Goal: Find contact information: Find contact information

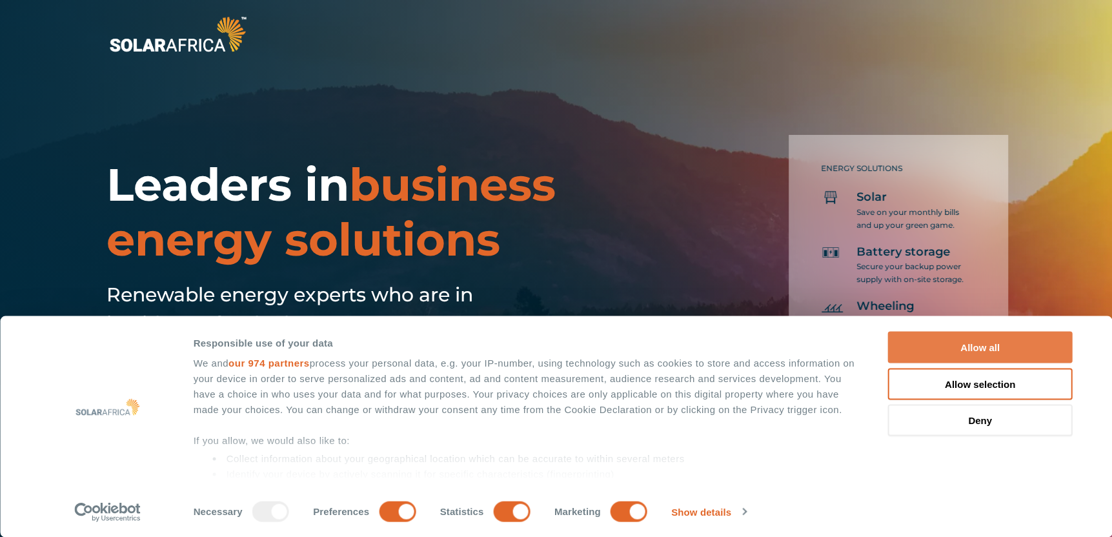
click at [936, 346] on button "Allow all" at bounding box center [980, 348] width 185 height 32
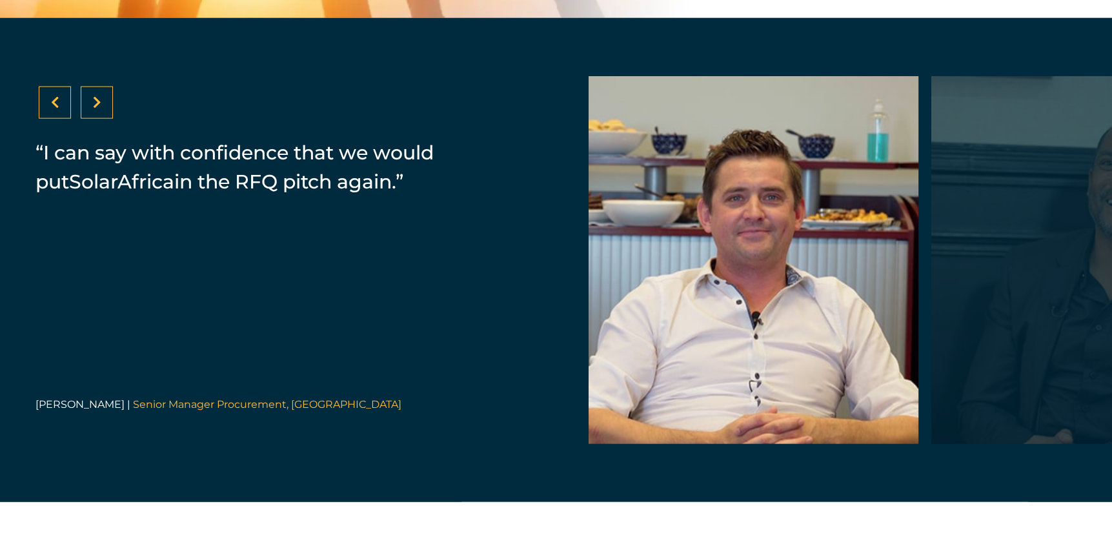
scroll to position [2709, 0]
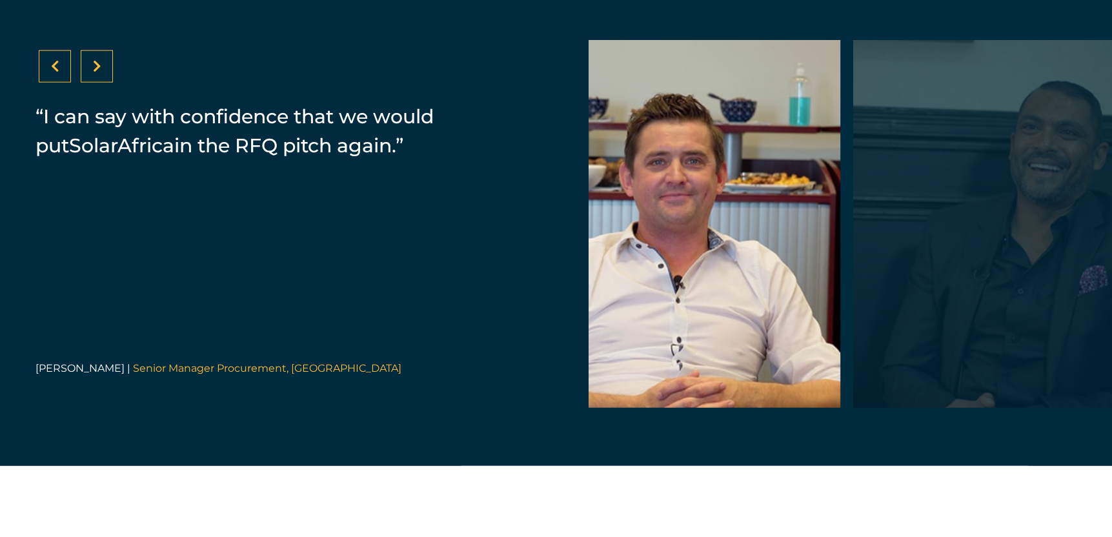
drag, startPoint x: 691, startPoint y: 304, endPoint x: 741, endPoint y: 338, distance: 60.5
click at [741, 338] on div at bounding box center [675, 224] width 330 height 368
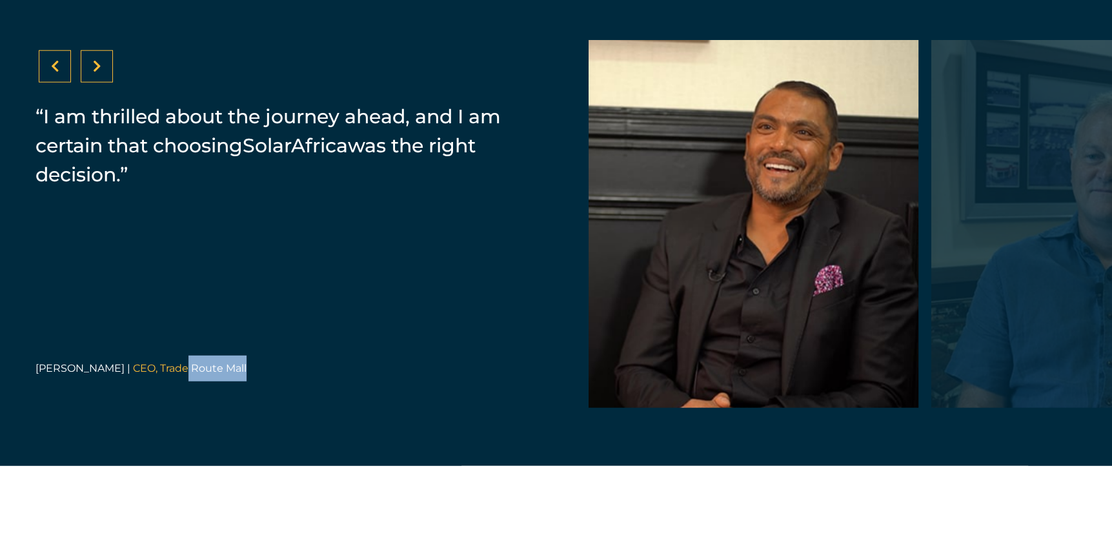
drag, startPoint x: 442, startPoint y: 386, endPoint x: 158, endPoint y: 390, distance: 283.9
click at [158, 381] on p "[PERSON_NAME] | CEO, [GEOGRAPHIC_DATA]" at bounding box center [279, 368] width 488 height 26
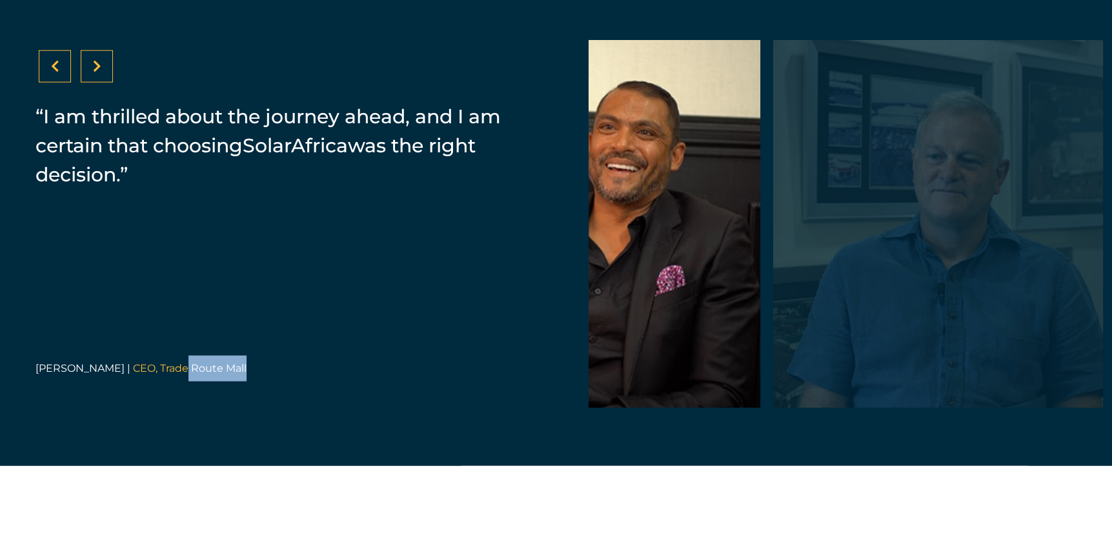
drag, startPoint x: 724, startPoint y: 336, endPoint x: 303, endPoint y: 362, distance: 422.7
click at [303, 362] on div "“SolarAfrica provided us with a PPA. It's a zero investment cost for Zibo which…" at bounding box center [556, 224] width 1112 height 484
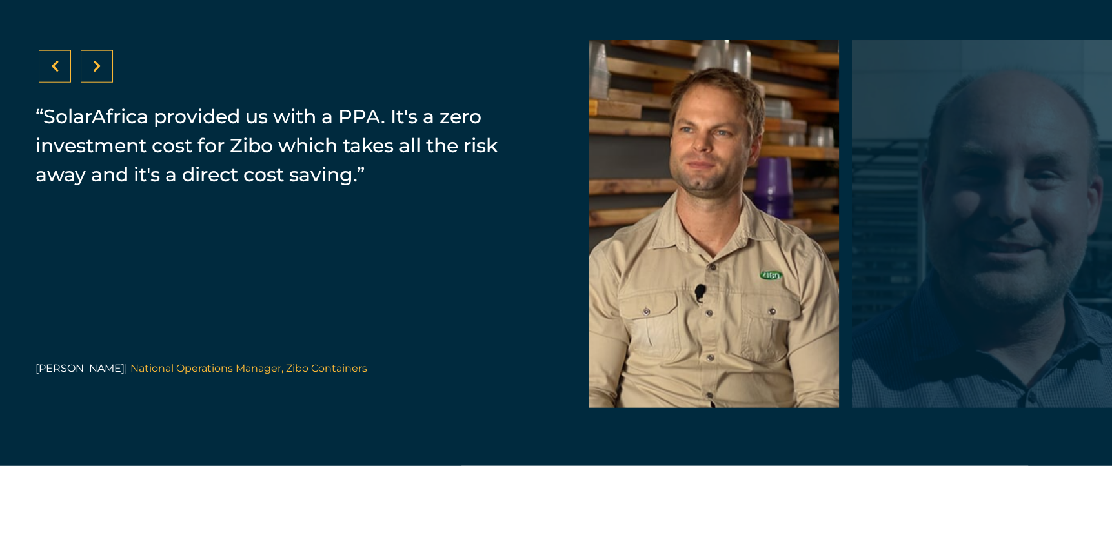
drag, startPoint x: 800, startPoint y: 309, endPoint x: 749, endPoint y: 310, distance: 51.0
click at [749, 310] on div at bounding box center [674, 224] width 330 height 368
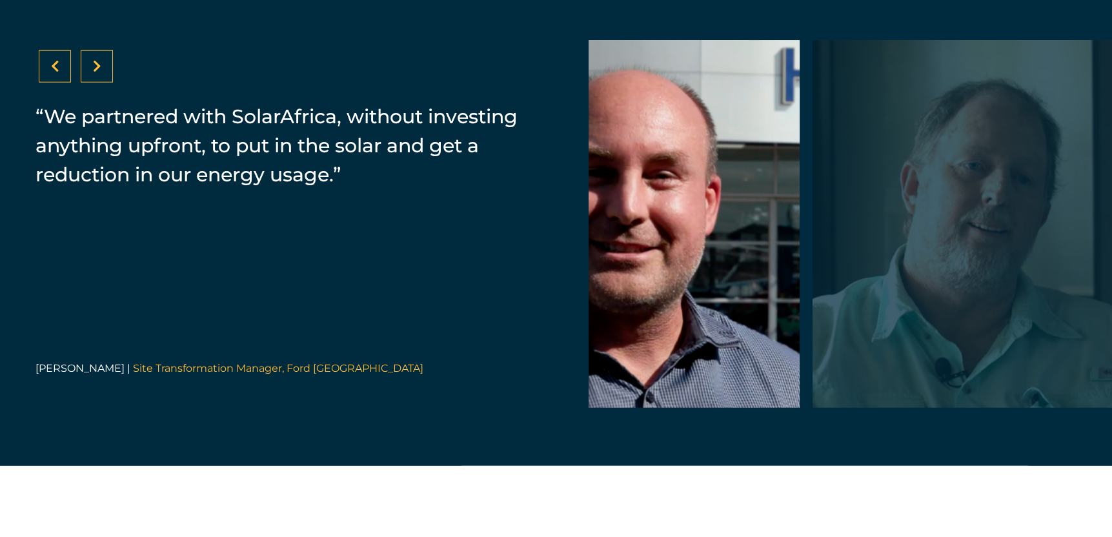
drag, startPoint x: 787, startPoint y: 306, endPoint x: 660, endPoint y: 318, distance: 127.6
click at [660, 318] on div at bounding box center [635, 224] width 330 height 368
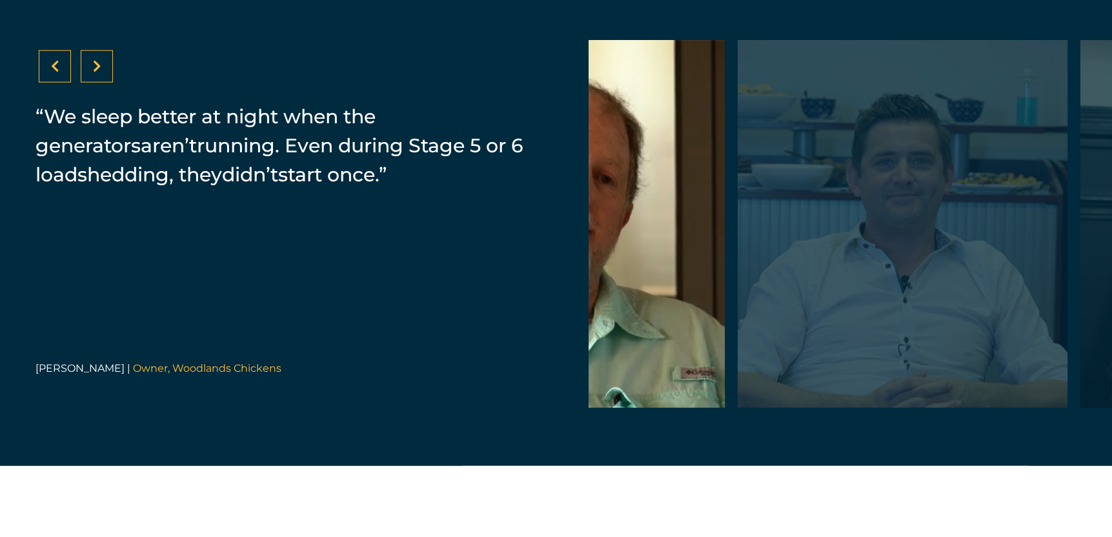
drag, startPoint x: 790, startPoint y: 310, endPoint x: 541, endPoint y: 335, distance: 250.2
click at [541, 335] on div "“SolarAfrica provided us with a PPA. It's a zero investment cost for Zibo which…" at bounding box center [556, 224] width 1112 height 484
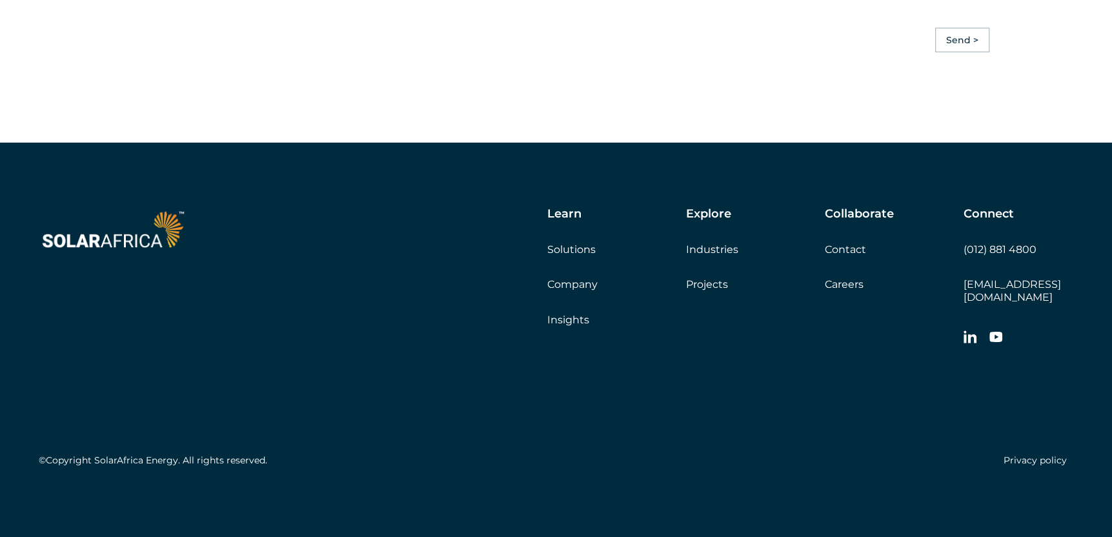
scroll to position [3673, 0]
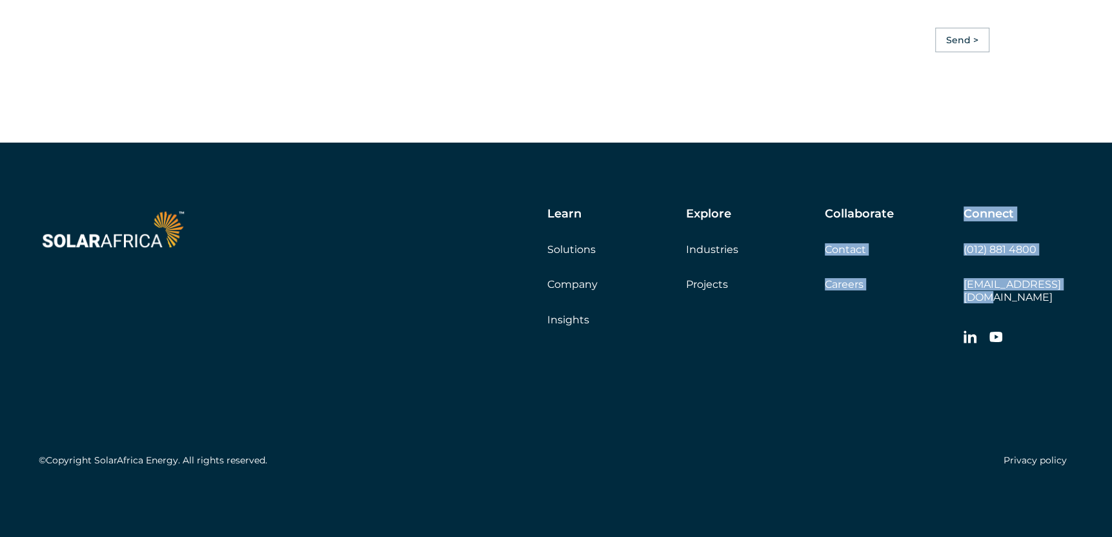
drag, startPoint x: 959, startPoint y: 297, endPoint x: 1064, endPoint y: 291, distance: 104.7
click at [1064, 291] on div "Learn Solutions Company Insights Explore Industries Projects Collaborate Contac…" at bounding box center [674, 279] width 795 height 145
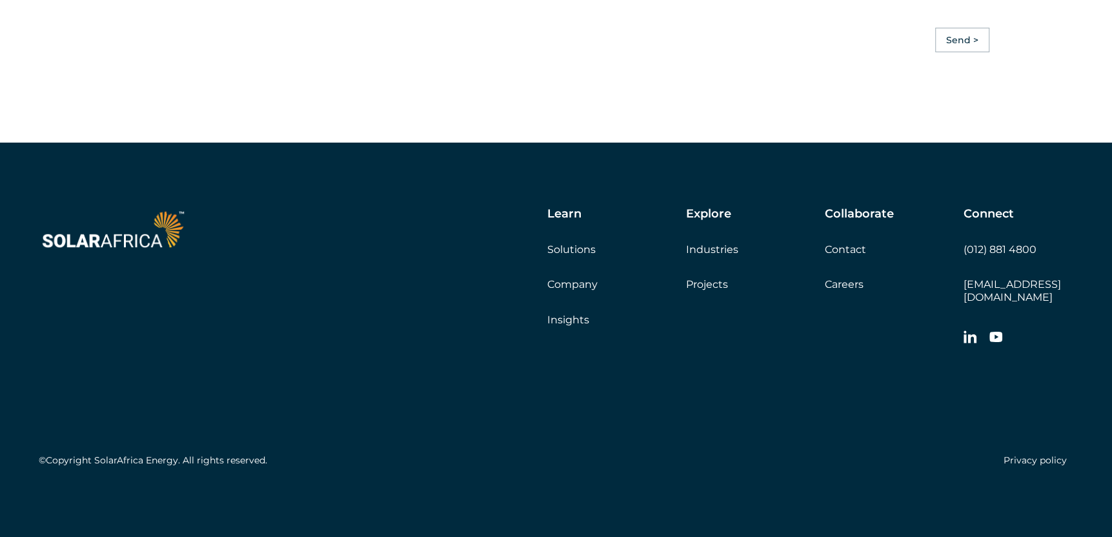
drag, startPoint x: 1064, startPoint y: 291, endPoint x: 1061, endPoint y: 323, distance: 32.4
click at [1060, 326] on div at bounding box center [1018, 339] width 110 height 26
drag, startPoint x: 1075, startPoint y: 299, endPoint x: 964, endPoint y: 301, distance: 110.3
click at [964, 301] on div "Learn Solutions Company Insights Explore Industries Projects Collaborate Contac…" at bounding box center [556, 340] width 1112 height 394
copy link "[EMAIL_ADDRESS][DOMAIN_NAME]"
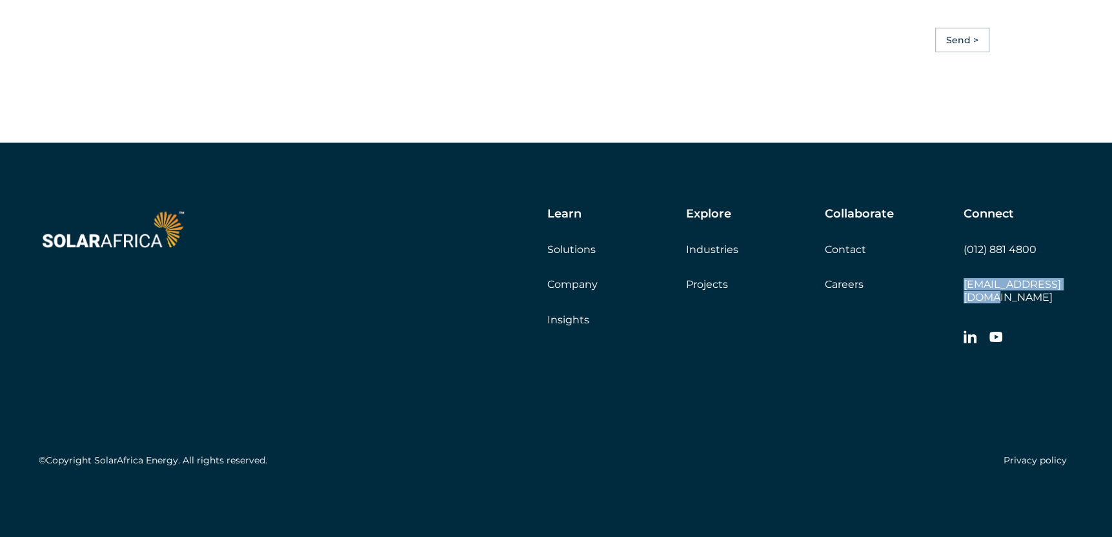
click at [690, 290] on link "Projects" at bounding box center [707, 284] width 42 height 12
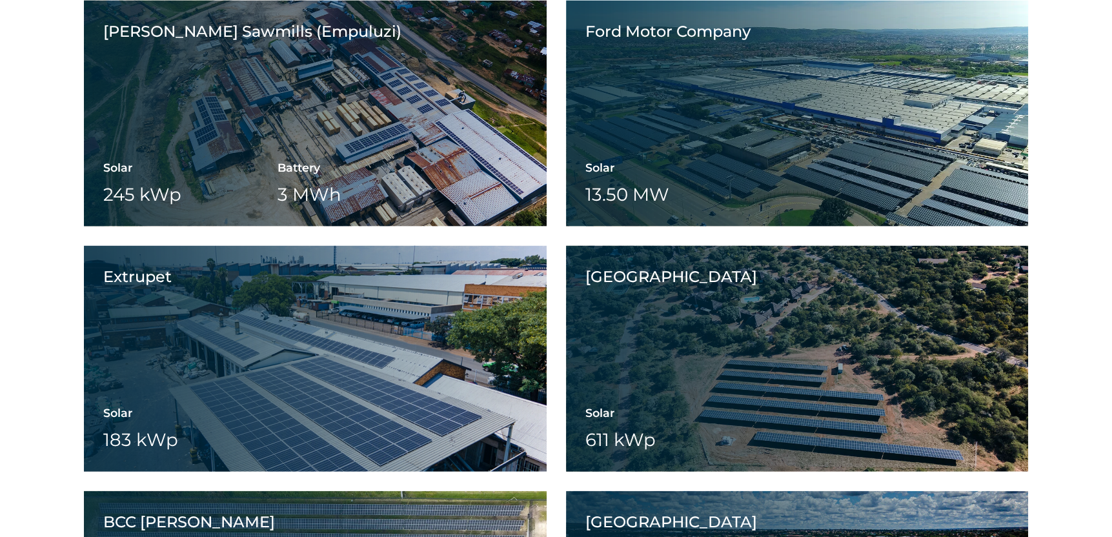
scroll to position [3249, 0]
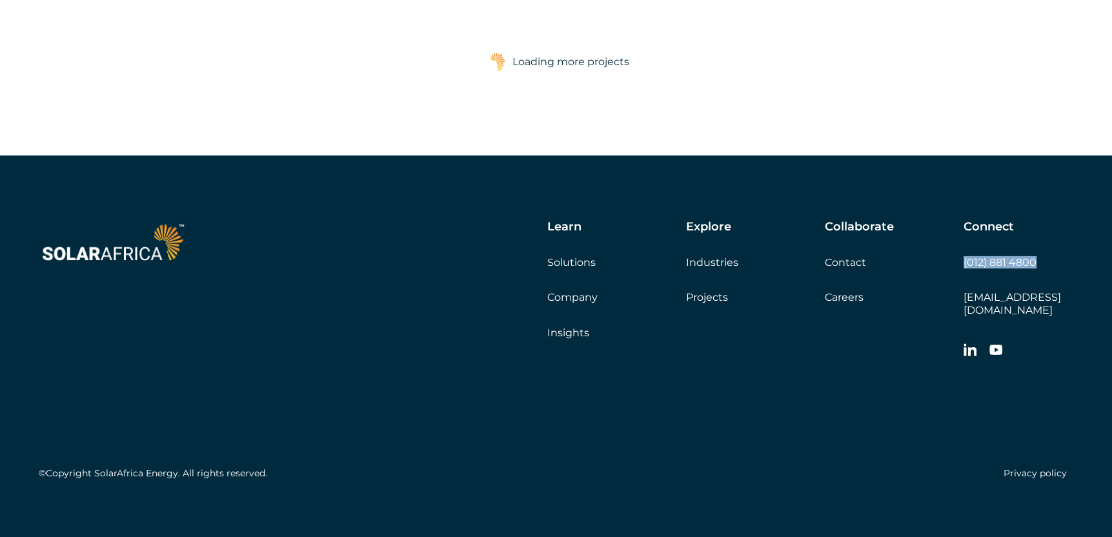
drag, startPoint x: 1045, startPoint y: 263, endPoint x: 964, endPoint y: 264, distance: 81.3
click at [964, 264] on div "Connect (012) 881 4800 info@solarafrica.com" at bounding box center [1018, 292] width 110 height 145
copy link "(012) 881 4800"
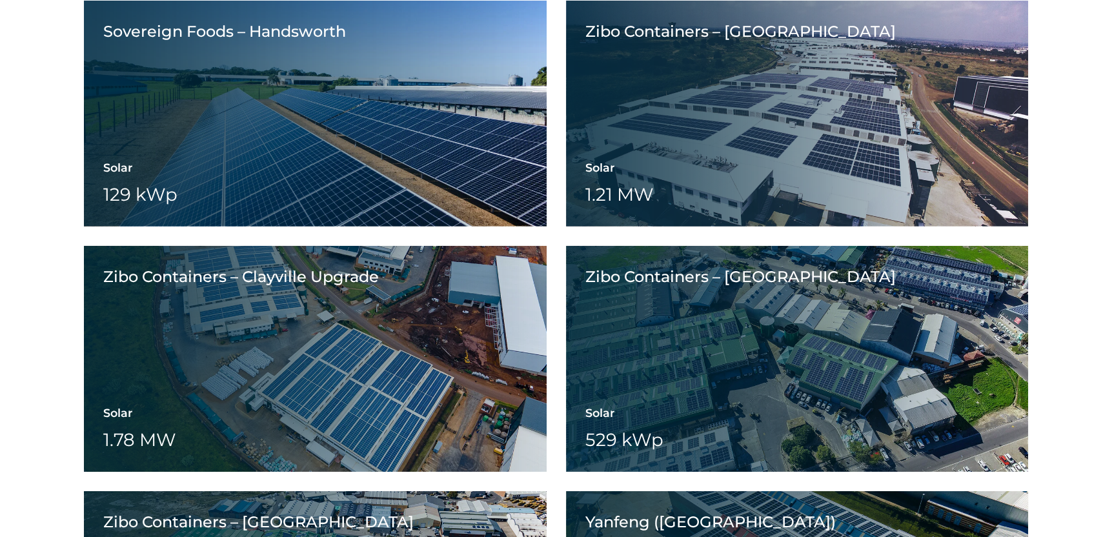
scroll to position [4229, 0]
